Goal: Task Accomplishment & Management: Manage account settings

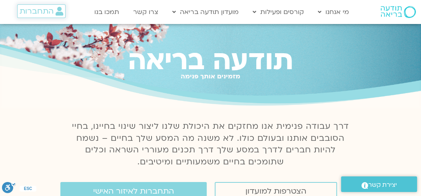
click at [50, 11] on span "התחברות" at bounding box center [37, 11] width 34 height 9
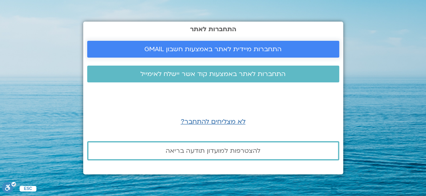
click at [235, 51] on span "התחברות מיידית לאתר באמצעות חשבון GMAIL" at bounding box center [212, 49] width 137 height 7
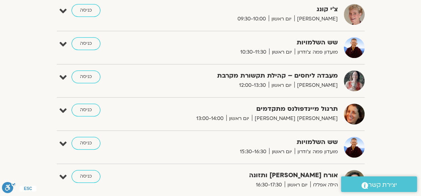
scroll to position [352, 0]
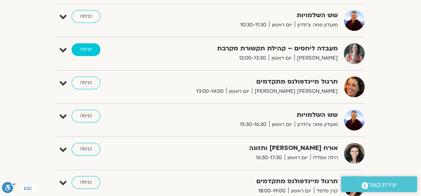
drag, startPoint x: 422, startPoint y: 24, endPoint x: 89, endPoint y: 50, distance: 334.3
click at [89, 50] on link "כניסה" at bounding box center [86, 49] width 29 height 13
